Goal: Transaction & Acquisition: Obtain resource

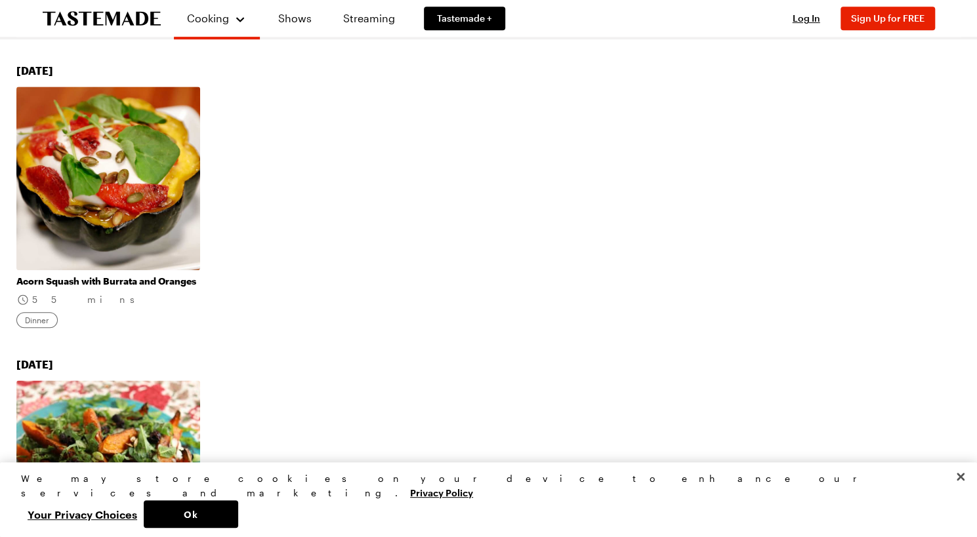
scroll to position [54, 0]
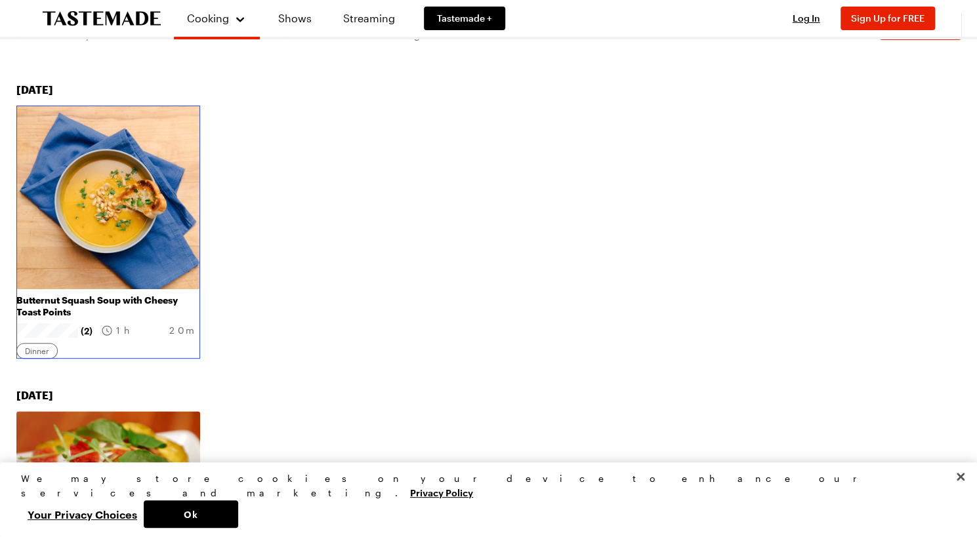
click at [79, 295] on link "Butternut Squash Soup with Cheesy Toast Points" at bounding box center [108, 307] width 184 height 24
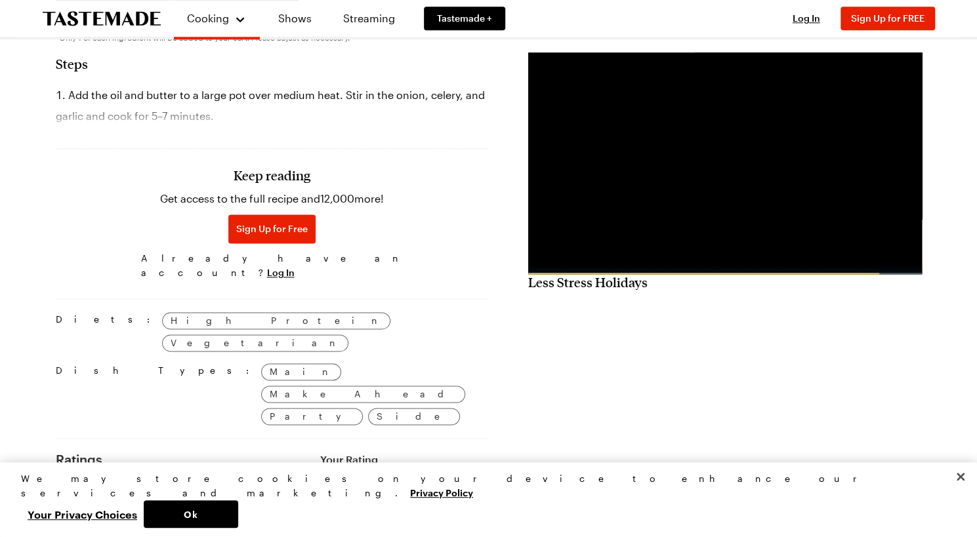
scroll to position [918, 0]
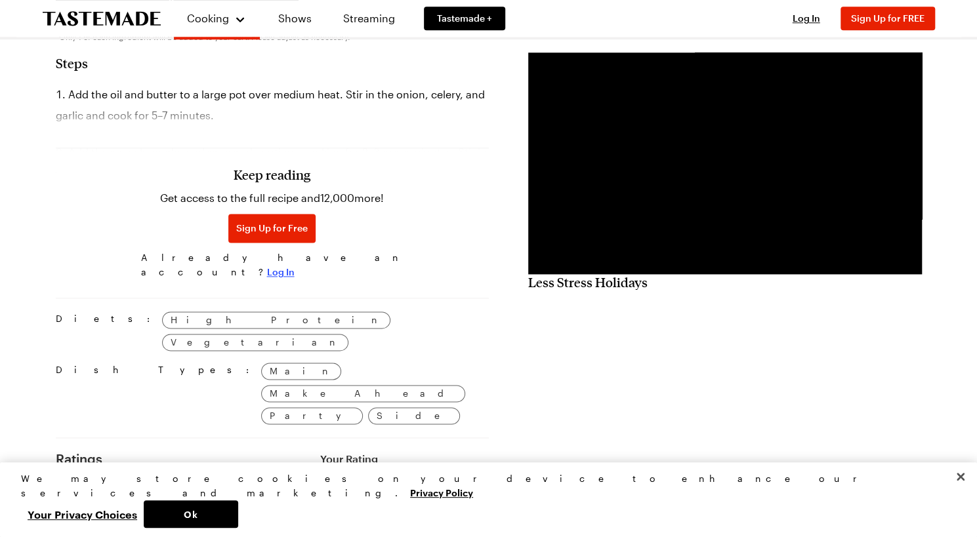
click at [295, 266] on span "Log In" at bounding box center [281, 272] width 28 height 13
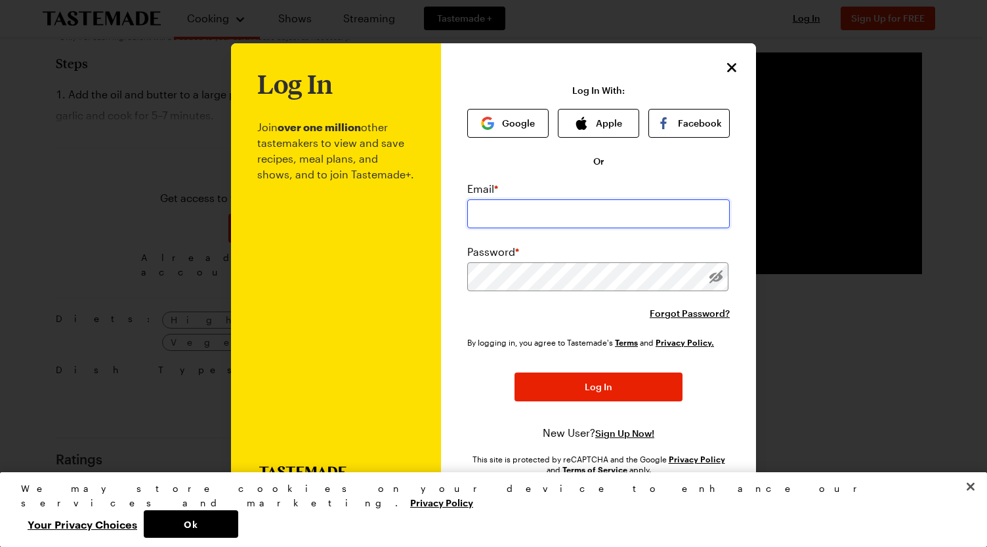
click at [493, 211] on input "email" at bounding box center [598, 213] width 262 height 29
type input "sea88sharp@gmail.com"
click at [501, 322] on div "Email * sea88sharp@gmail.com Password * Forgot Password? By logging in, you agr…" at bounding box center [598, 311] width 262 height 260
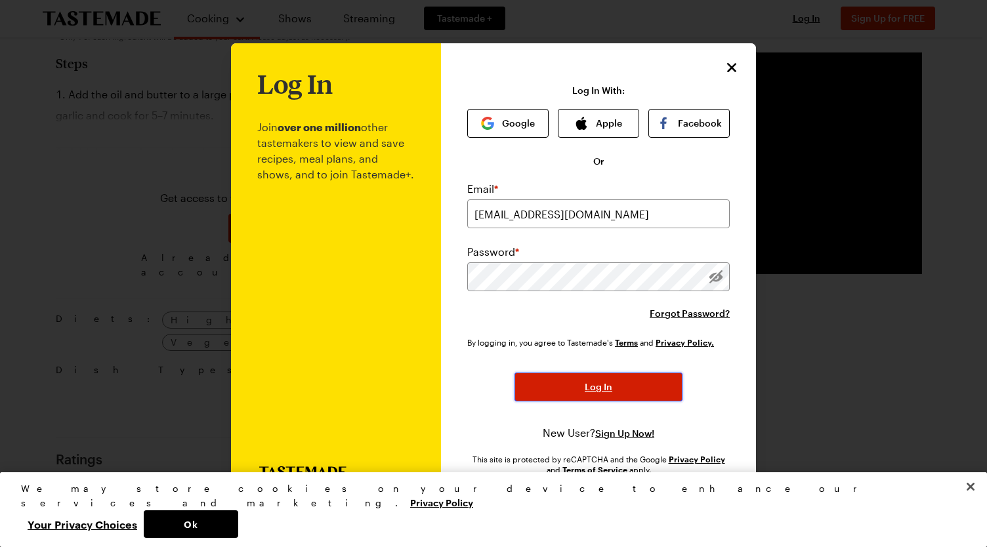
click at [592, 387] on span "Log In" at bounding box center [599, 387] width 28 height 13
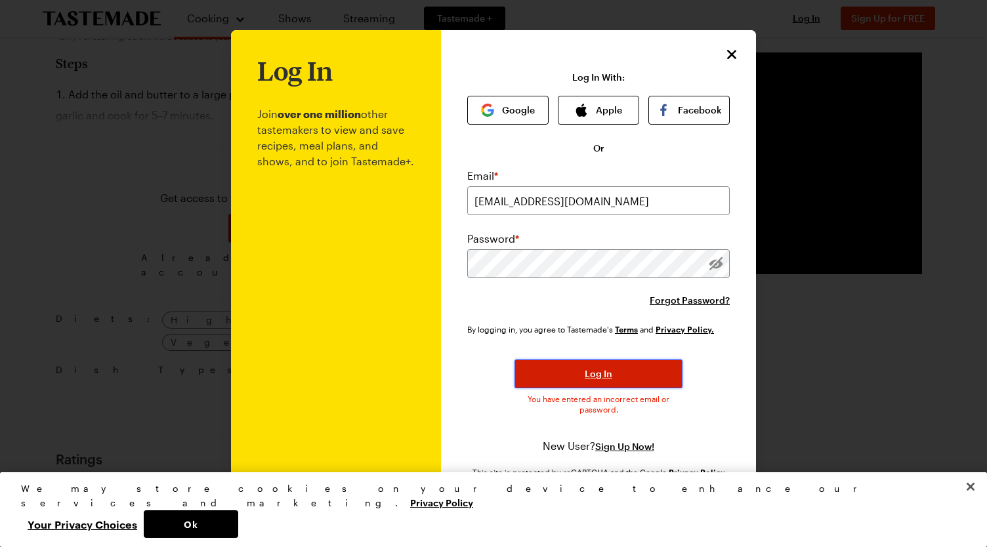
click at [594, 377] on span "Log In" at bounding box center [599, 373] width 28 height 13
click at [730, 51] on icon "Close" at bounding box center [732, 53] width 9 height 9
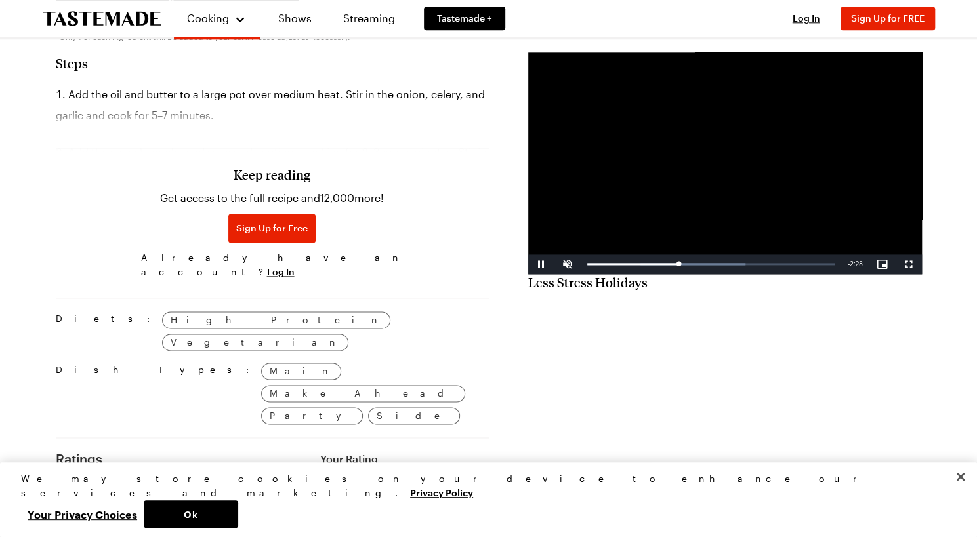
click at [732, 133] on video "Video Player" at bounding box center [725, 163] width 394 height 222
click at [711, 174] on video "Video Player" at bounding box center [725, 163] width 394 height 222
click at [567, 264] on span "Video Player" at bounding box center [567, 264] width 26 height 0
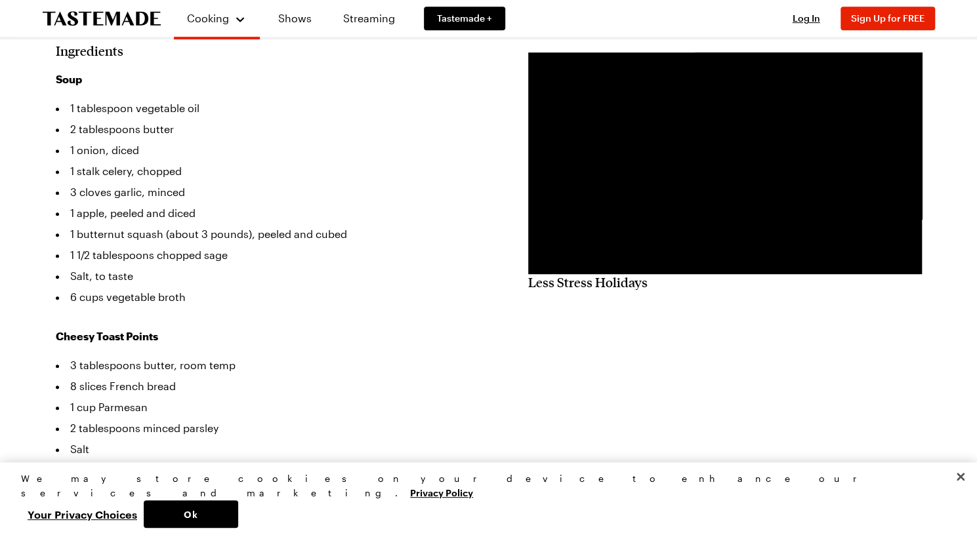
scroll to position [459, 0]
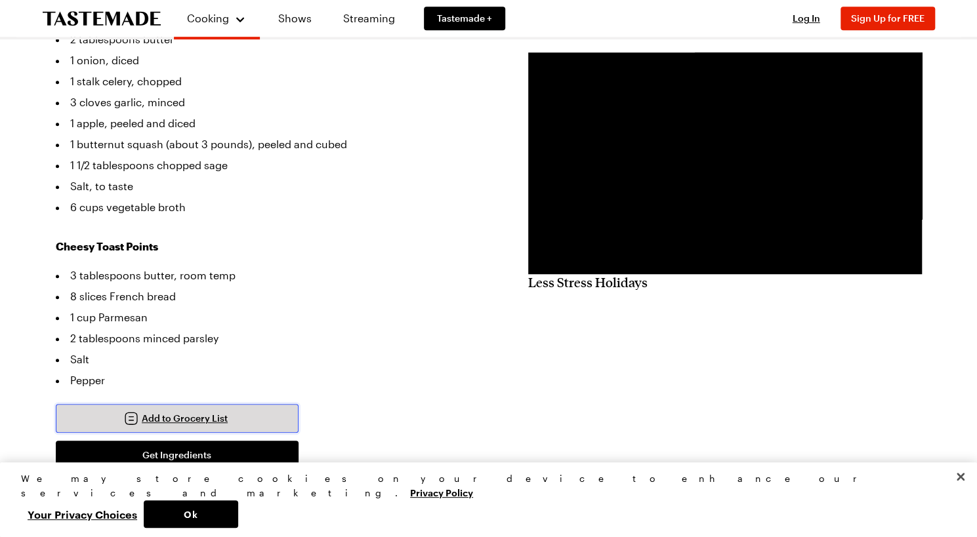
click at [180, 412] on span "Add to Grocery List" at bounding box center [185, 418] width 86 height 13
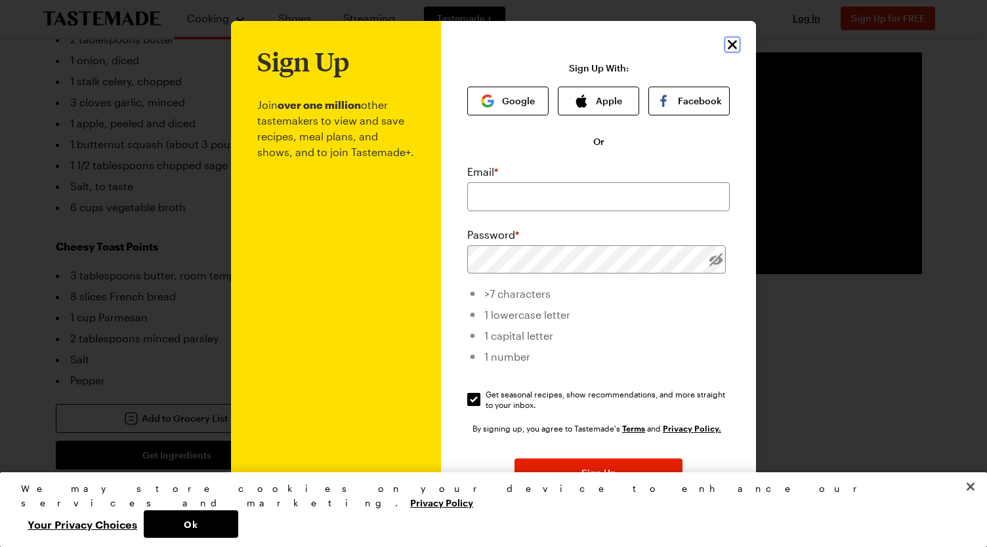
click at [729, 45] on icon "Close" at bounding box center [732, 45] width 16 height 16
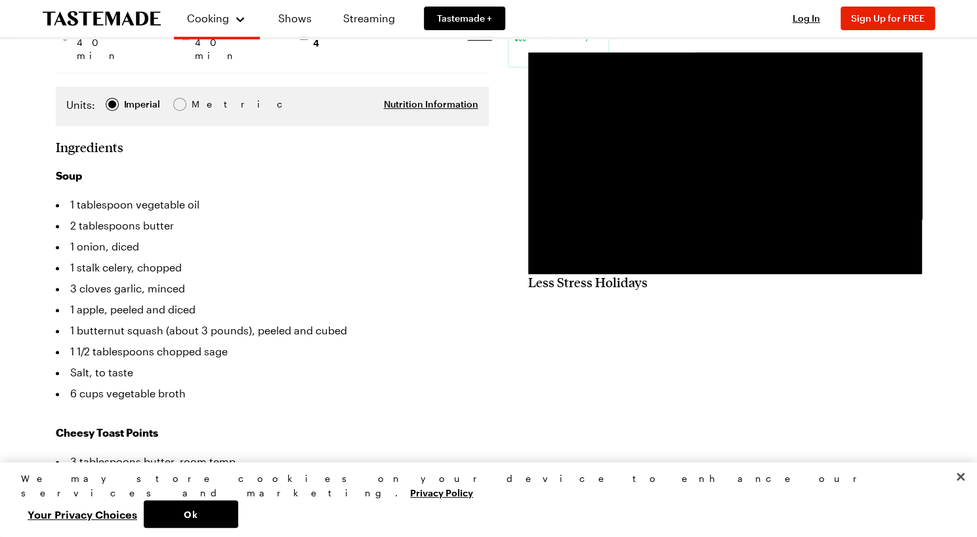
scroll to position [262, 0]
